Goal: Check status: Check status

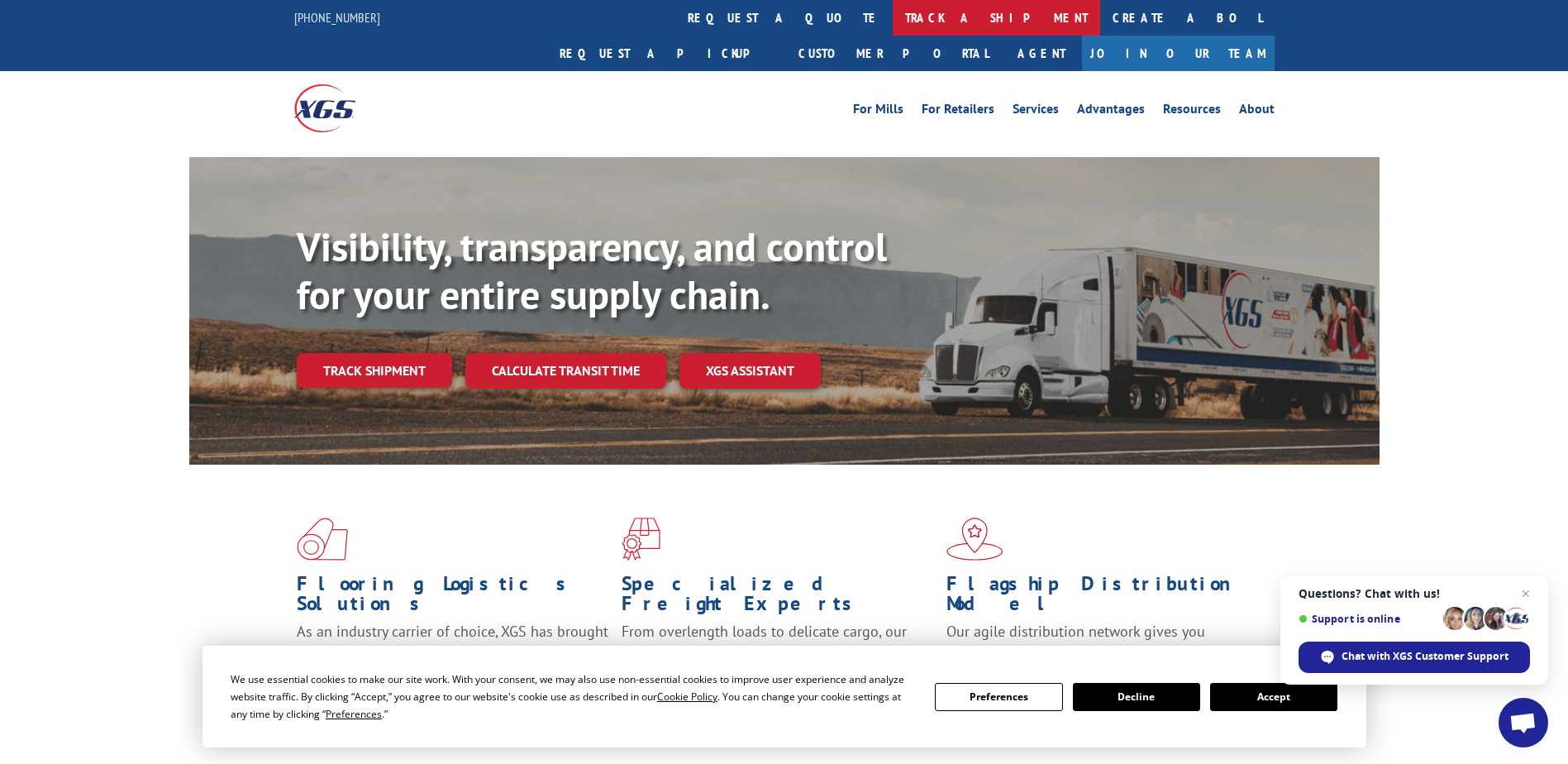
click at [893, 18] on link "track a shipment" at bounding box center [997, 18] width 207 height 36
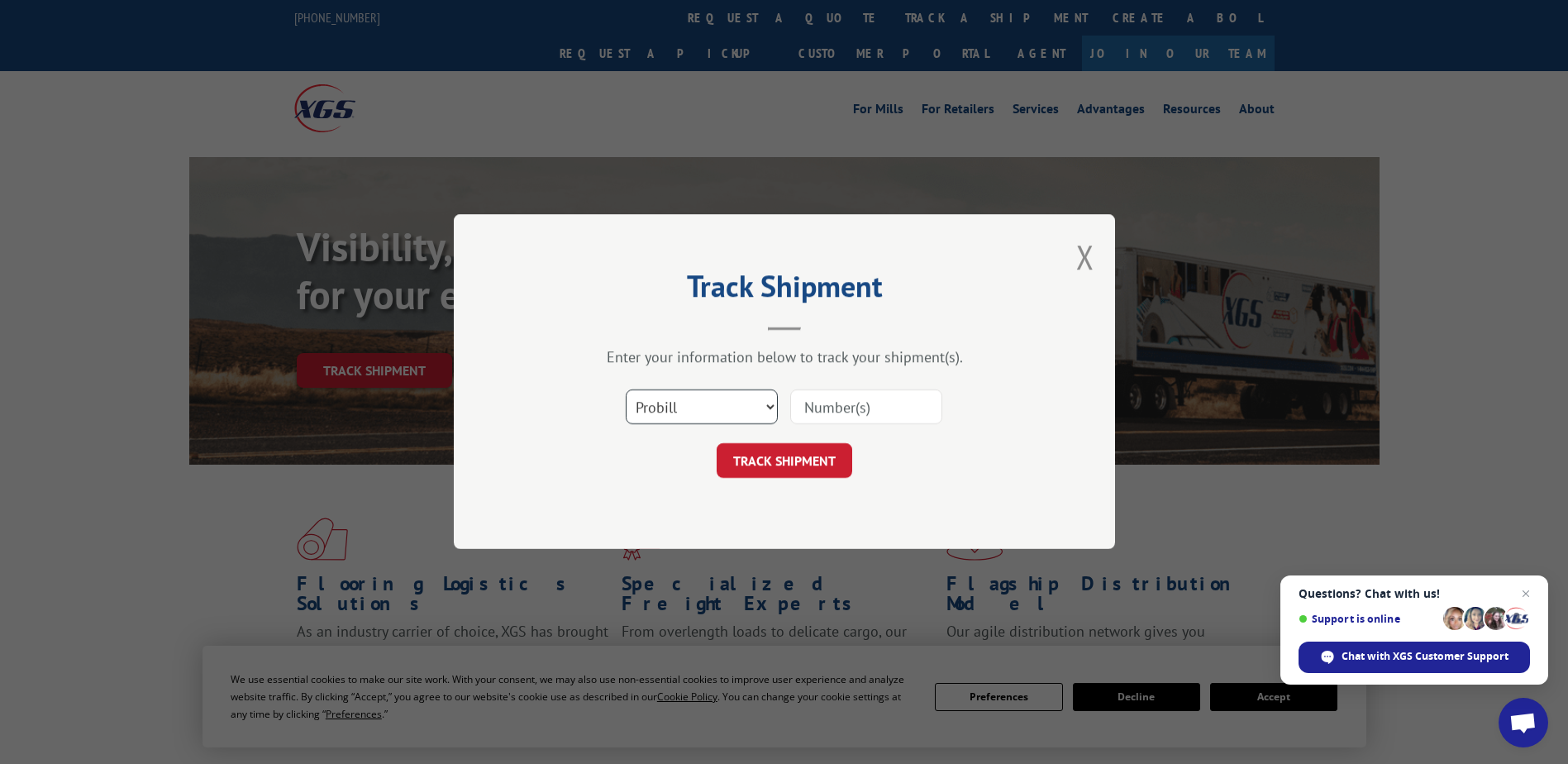
click at [741, 413] on select "Select category... Probill BOL PO" at bounding box center [701, 407] width 152 height 35
select select "po"
click at [625, 390] on select "Select category... Probill BOL PO" at bounding box center [701, 407] width 152 height 35
drag, startPoint x: 819, startPoint y: 414, endPoint x: 832, endPoint y: 398, distance: 20.6
click at [822, 414] on input at bounding box center [867, 407] width 152 height 35
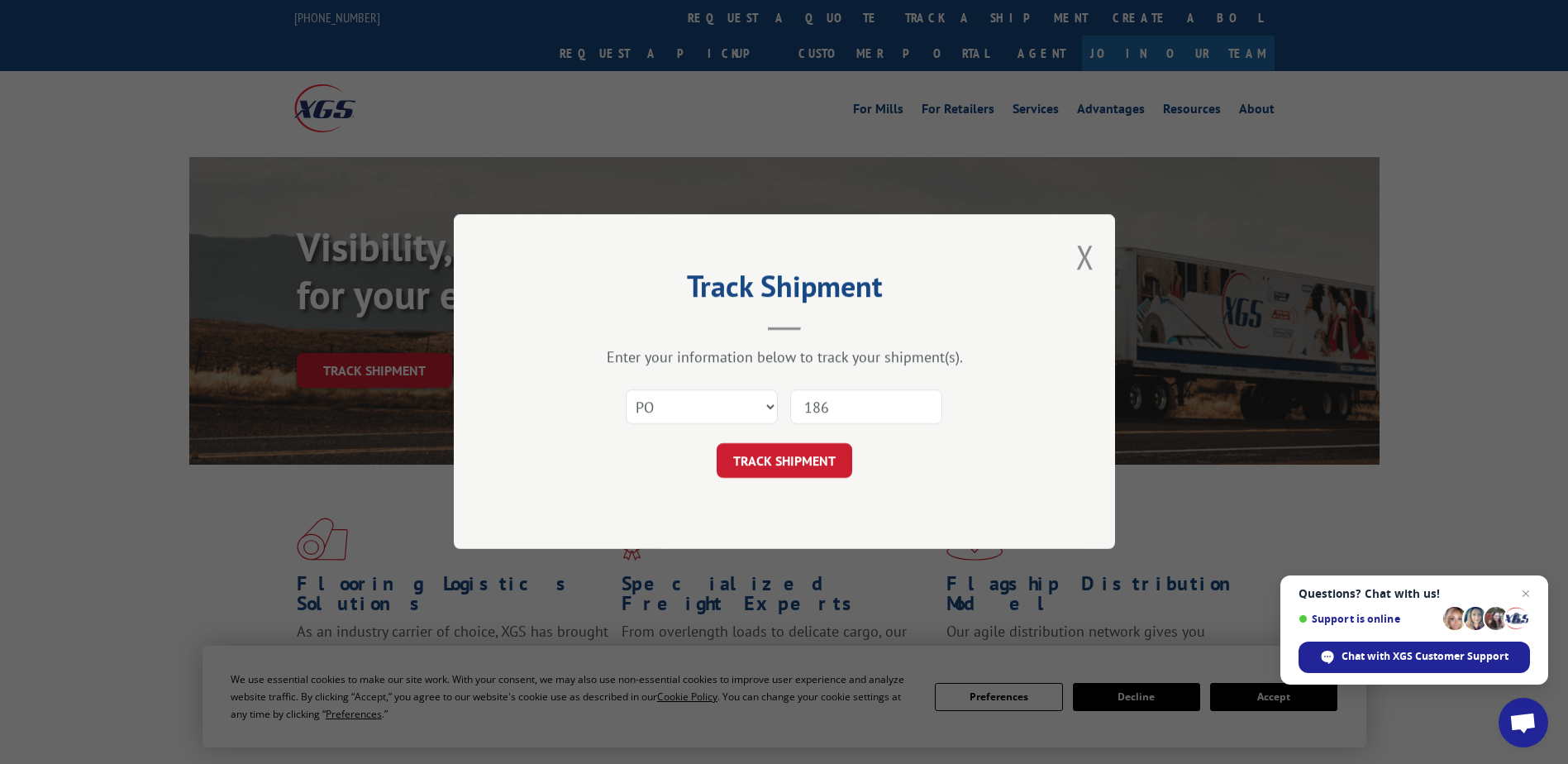
type input "1866"
click button "TRACK SHIPMENT" at bounding box center [784, 461] width 135 height 35
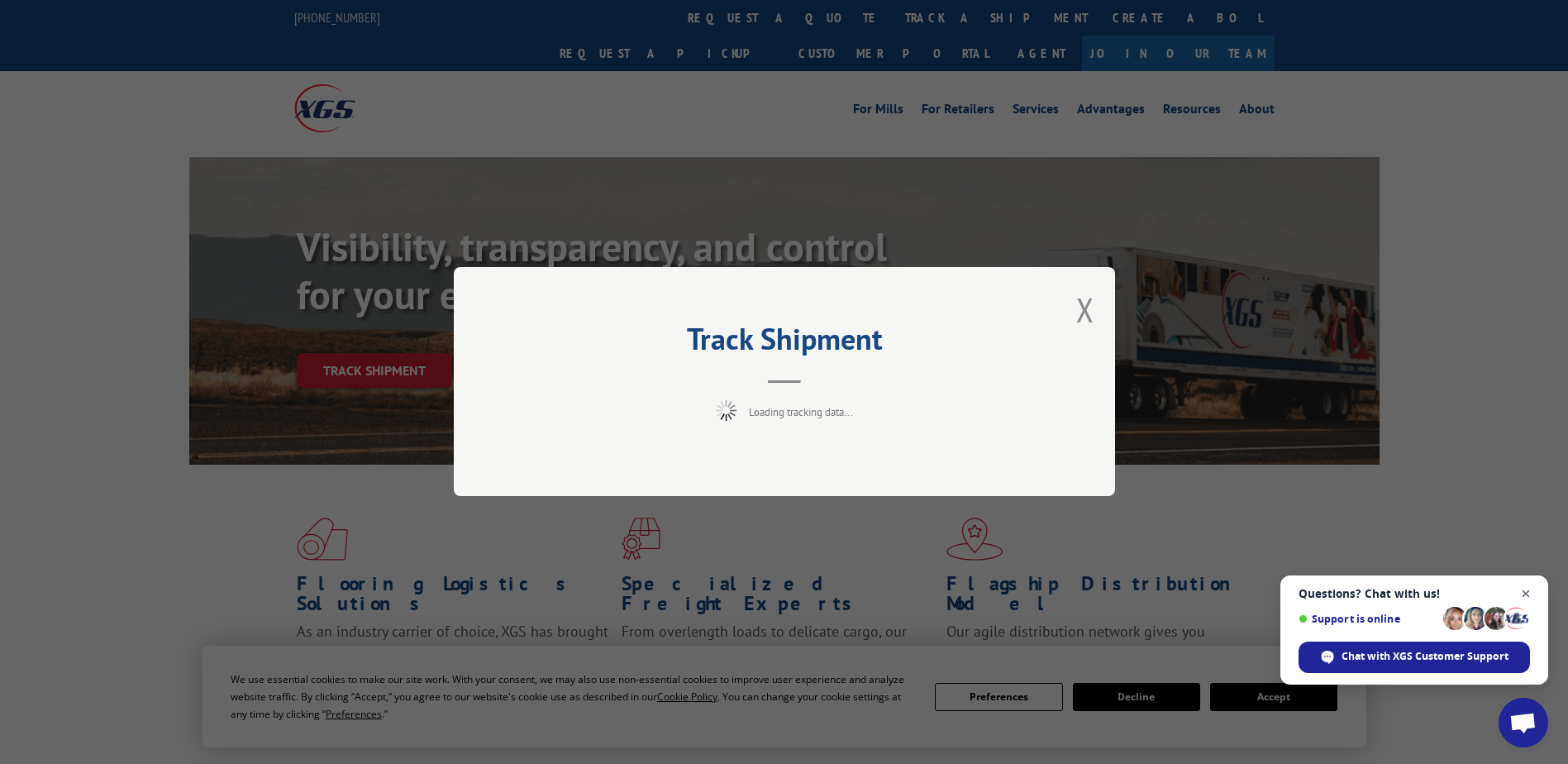
click at [1525, 596] on span "Close chat" at bounding box center [1527, 594] width 21 height 21
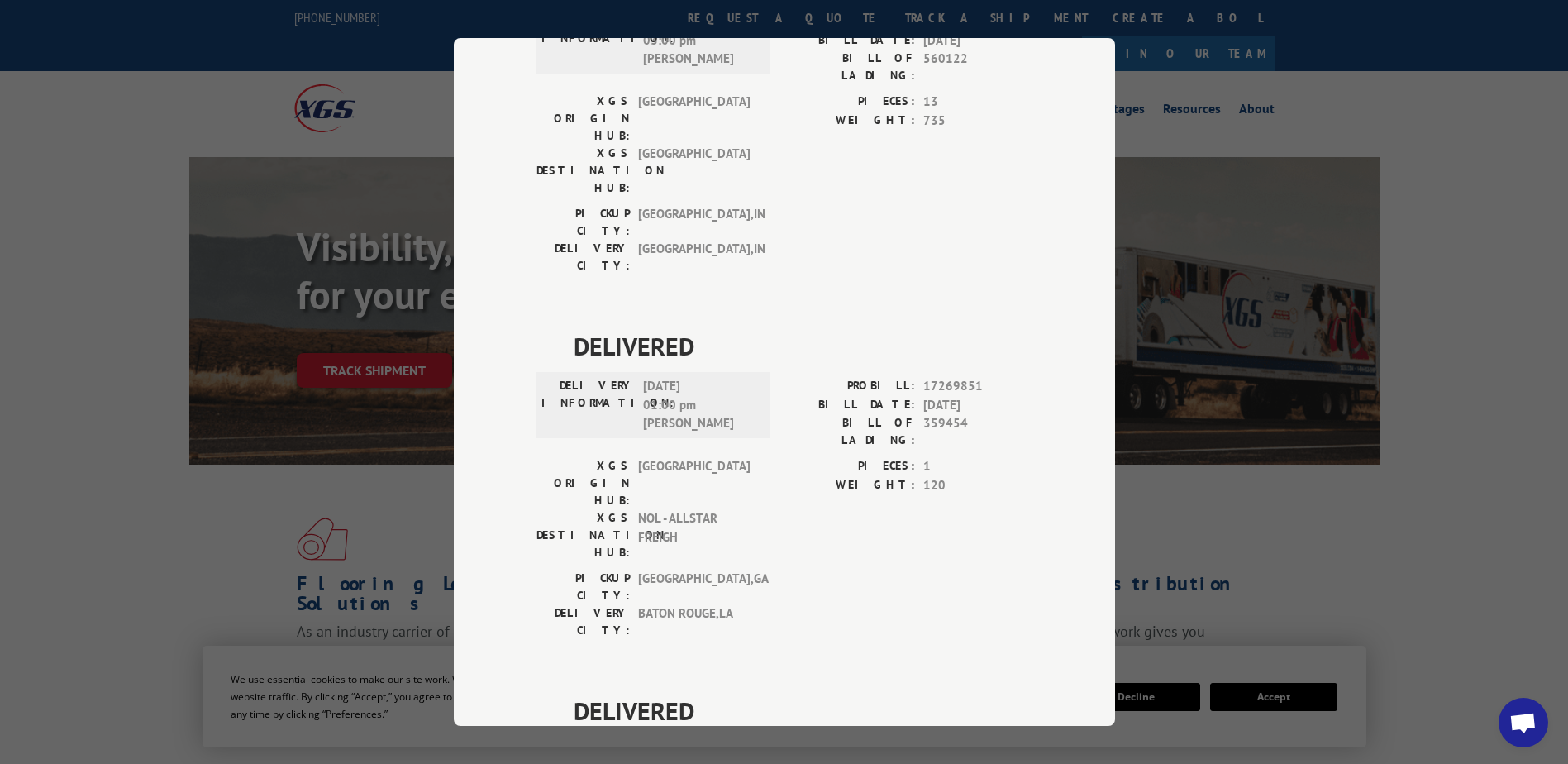
scroll to position [3862, 0]
click at [1051, 127] on div "Track Shipment DELIVERED DELIVERY INFORMATION: [DATE] 11:05 am [PERSON_NAME] PR…" at bounding box center [784, 382] width 661 height 688
